Goal: Task Accomplishment & Management: Manage account settings

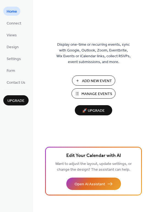
click at [98, 91] on span "Manage Events" at bounding box center [97, 94] width 31 height 6
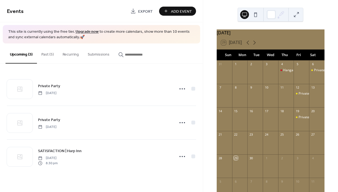
click at [49, 52] on button "Past (5)" at bounding box center [47, 54] width 21 height 20
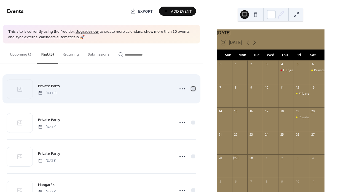
click at [191, 88] on div at bounding box center [193, 89] width 4 height 4
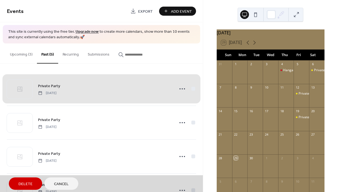
click at [191, 88] on div "Private Party [DATE]" at bounding box center [101, 89] width 189 height 34
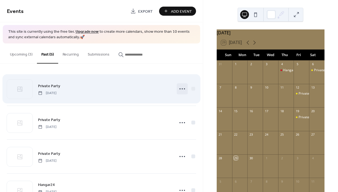
click at [181, 88] on icon at bounding box center [182, 89] width 9 height 9
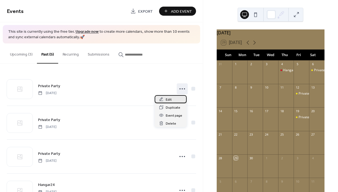
click at [170, 100] on span "Edit" at bounding box center [168, 100] width 6 height 6
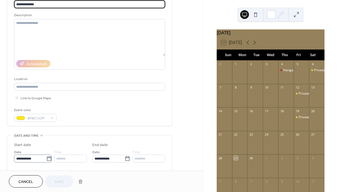
scroll to position [55, 0]
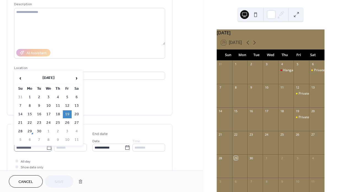
click at [47, 147] on icon at bounding box center [49, 148] width 6 height 6
click at [46, 147] on input "**********" at bounding box center [30, 148] width 32 height 8
click at [75, 129] on td "4" at bounding box center [76, 131] width 9 height 8
type input "**********"
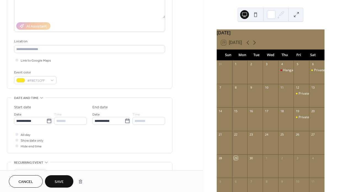
scroll to position [83, 0]
click at [53, 181] on button "Save" at bounding box center [59, 181] width 28 height 12
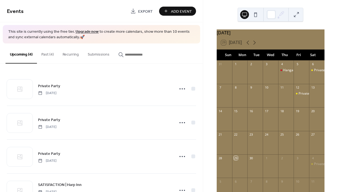
click at [49, 53] on button "Past (4)" at bounding box center [47, 54] width 21 height 20
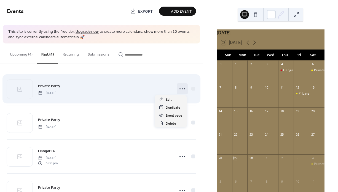
click at [182, 88] on icon at bounding box center [182, 89] width 9 height 9
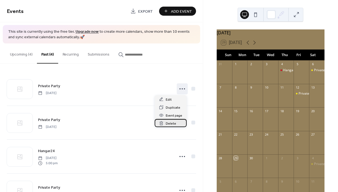
click at [171, 122] on span "Delete" at bounding box center [170, 124] width 10 height 6
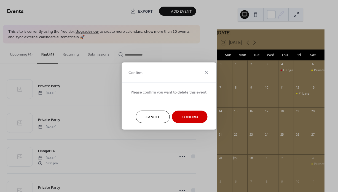
click at [185, 116] on span "Confirm" at bounding box center [189, 118] width 16 height 6
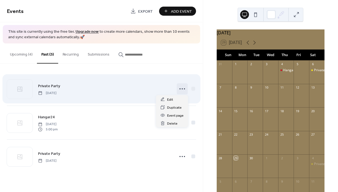
click at [183, 89] on icon at bounding box center [182, 89] width 9 height 9
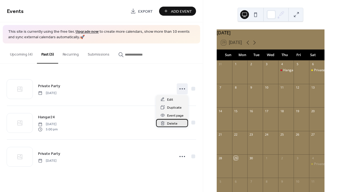
click at [176, 122] on span "Delete" at bounding box center [172, 124] width 10 height 6
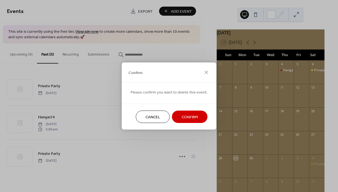
click at [192, 118] on span "Confirm" at bounding box center [189, 118] width 16 height 6
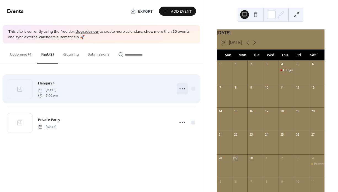
click at [181, 87] on icon at bounding box center [182, 89] width 9 height 9
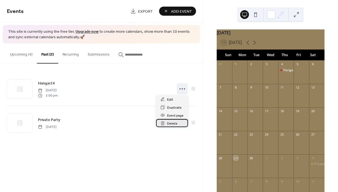
click at [176, 122] on span "Delete" at bounding box center [172, 124] width 10 height 6
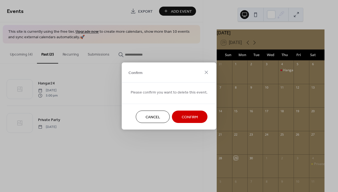
click at [184, 115] on span "Confirm" at bounding box center [189, 118] width 16 height 6
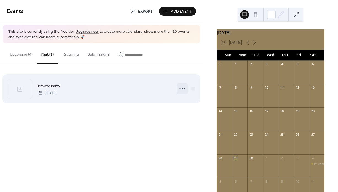
click at [181, 87] on icon at bounding box center [182, 89] width 9 height 9
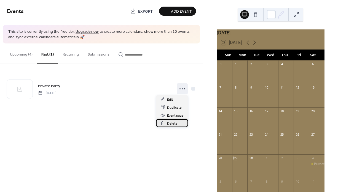
click at [178, 123] on div "Delete" at bounding box center [172, 123] width 32 height 8
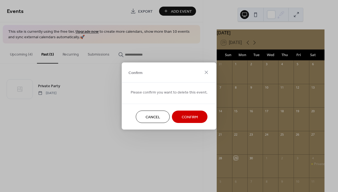
click at [183, 118] on span "Confirm" at bounding box center [189, 118] width 16 height 6
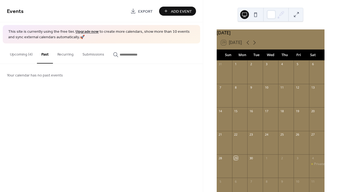
click at [18, 56] on button "Upcoming (4)" at bounding box center [21, 54] width 31 height 20
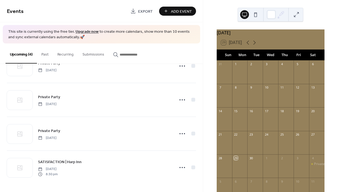
scroll to position [38, 0]
